Goal: Navigation & Orientation: Find specific page/section

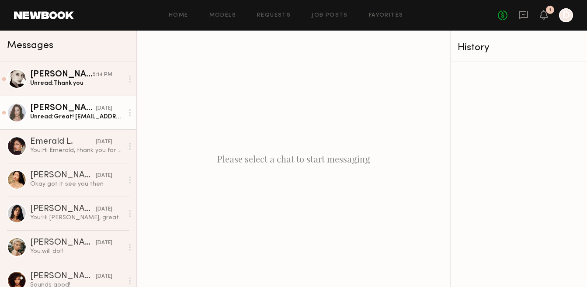
click at [50, 112] on div "[PERSON_NAME]" at bounding box center [63, 108] width 66 height 9
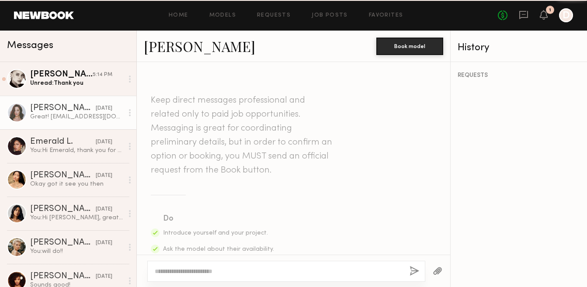
scroll to position [792, 0]
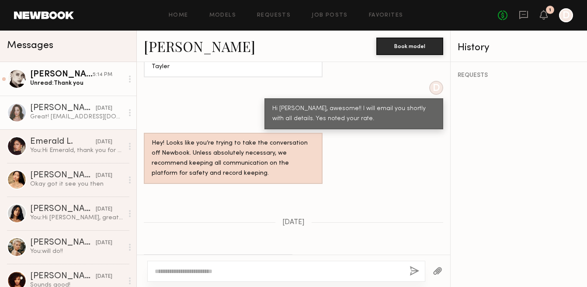
click at [53, 81] on div "Unread: Thank you" at bounding box center [76, 83] width 93 height 8
